Goal: Check status

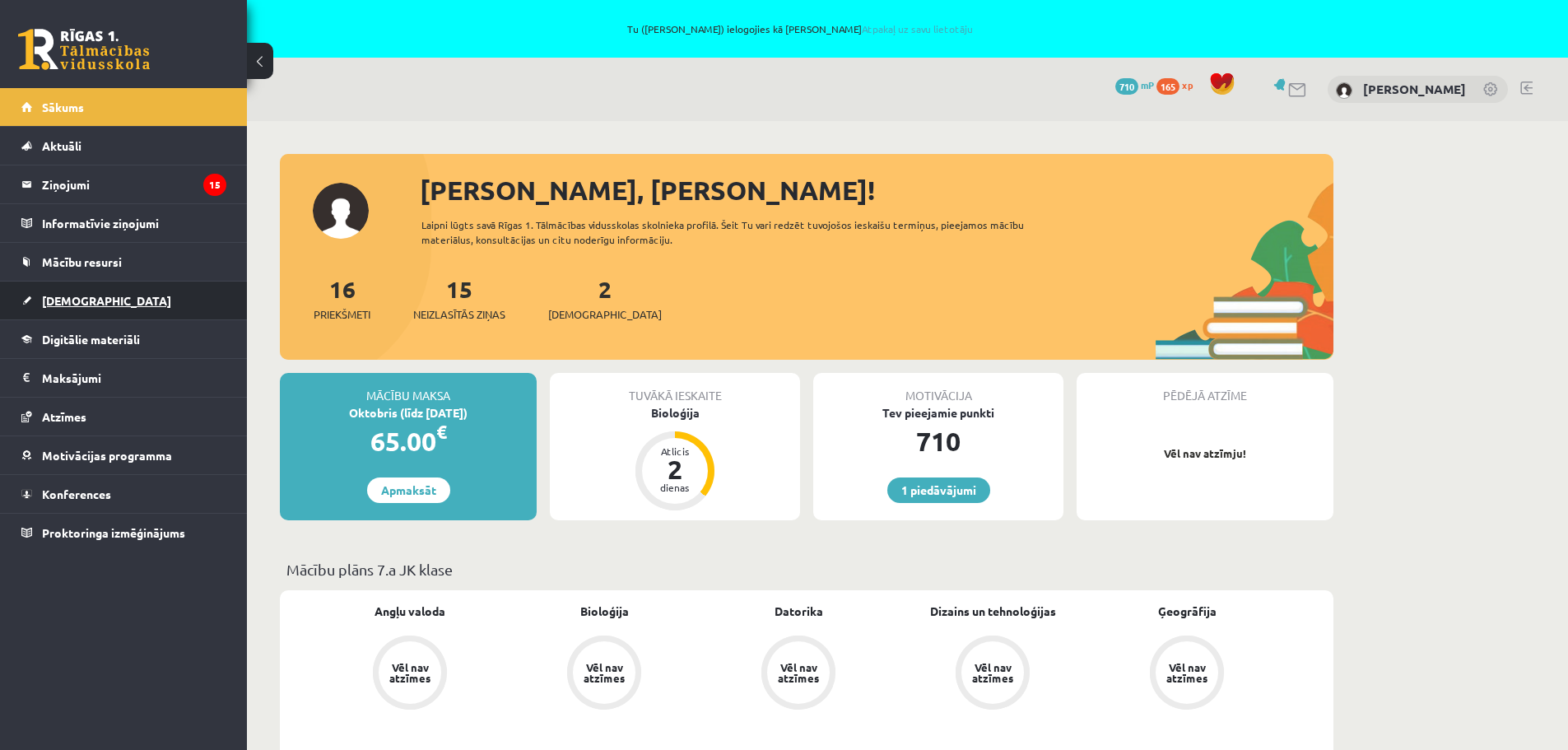
click at [66, 294] on span "[DEMOGRAPHIC_DATA]" at bounding box center [107, 300] width 129 height 15
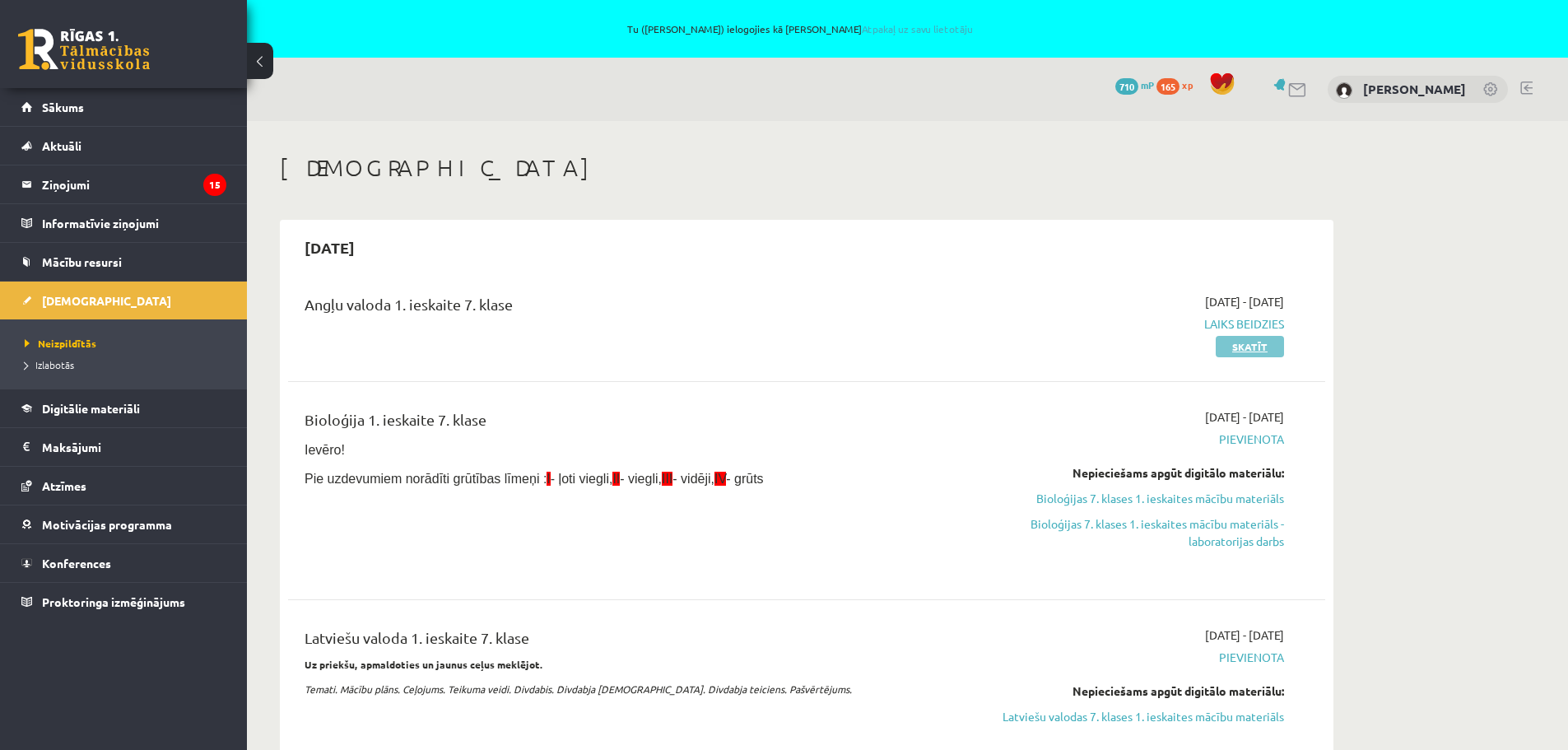
click at [1234, 344] on link "Skatīt" at bounding box center [1250, 346] width 68 height 21
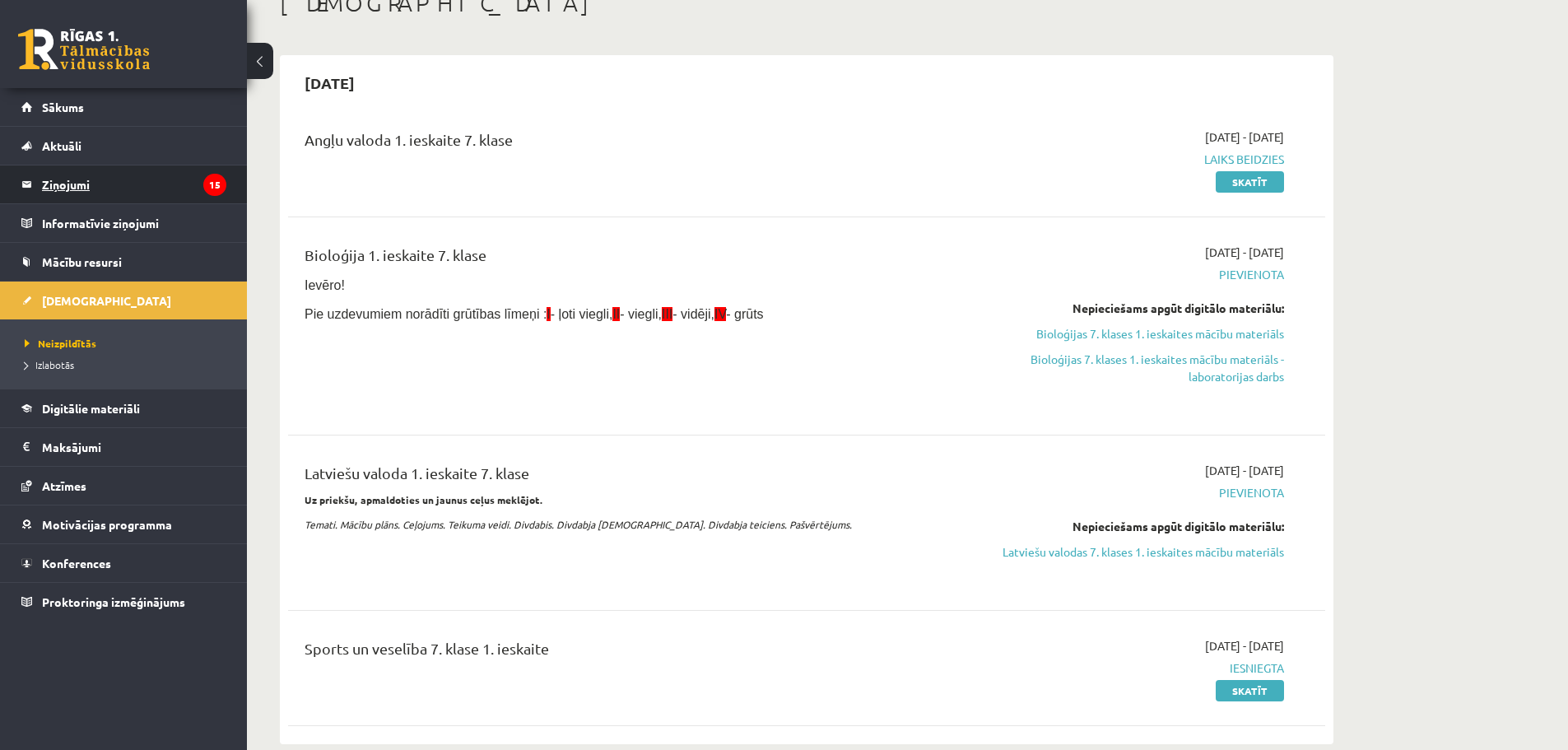
click at [72, 180] on legend "Ziņojumi 15" at bounding box center [134, 184] width 184 height 38
